Goal: Navigation & Orientation: Find specific page/section

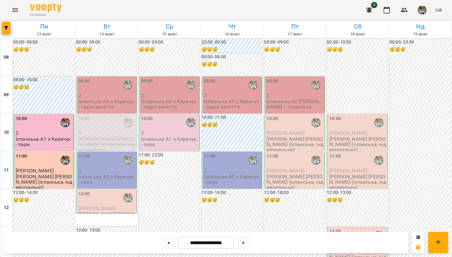
click at [424, 10] on img "button" at bounding box center [422, 10] width 9 height 9
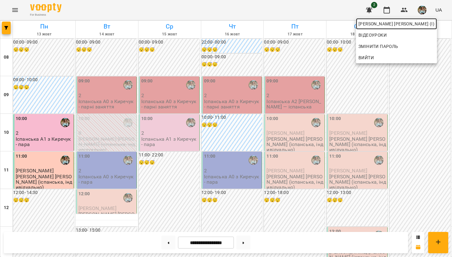
click at [387, 27] on span "[PERSON_NAME] [PERSON_NAME] (і)" at bounding box center [396, 24] width 76 height 8
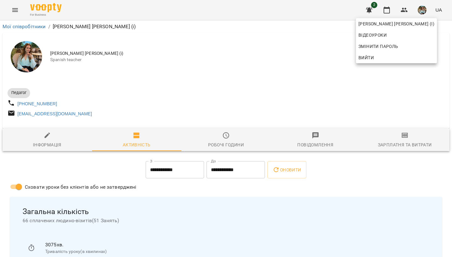
click at [193, 67] on div at bounding box center [226, 128] width 452 height 257
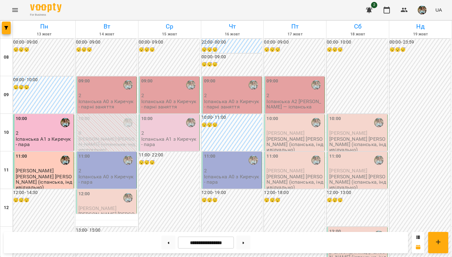
click at [421, 13] on img "button" at bounding box center [422, 10] width 9 height 9
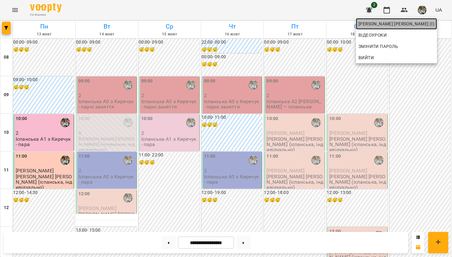
click at [409, 24] on span "[PERSON_NAME] [PERSON_NAME] (і)" at bounding box center [396, 24] width 76 height 8
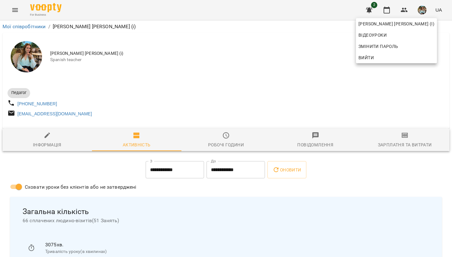
click at [268, 54] on div at bounding box center [226, 128] width 452 height 257
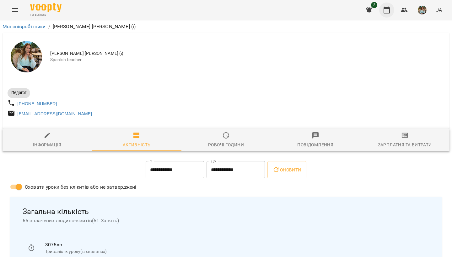
click at [386, 8] on icon "button" at bounding box center [386, 10] width 6 height 7
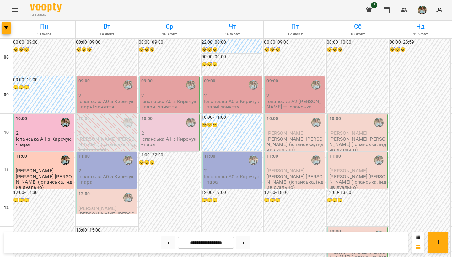
click at [419, 9] on img "button" at bounding box center [422, 10] width 9 height 9
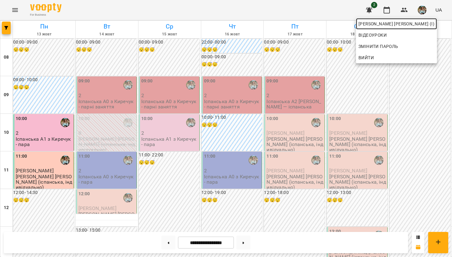
click at [418, 24] on span "[PERSON_NAME] [PERSON_NAME] (і)" at bounding box center [396, 24] width 76 height 8
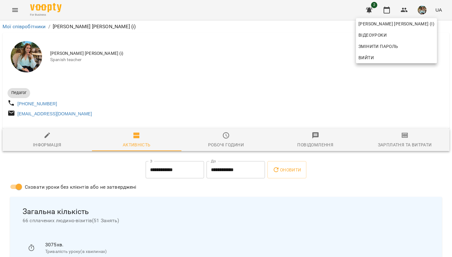
click at [217, 78] on div at bounding box center [226, 128] width 452 height 257
